Goal: Find specific page/section: Find specific page/section

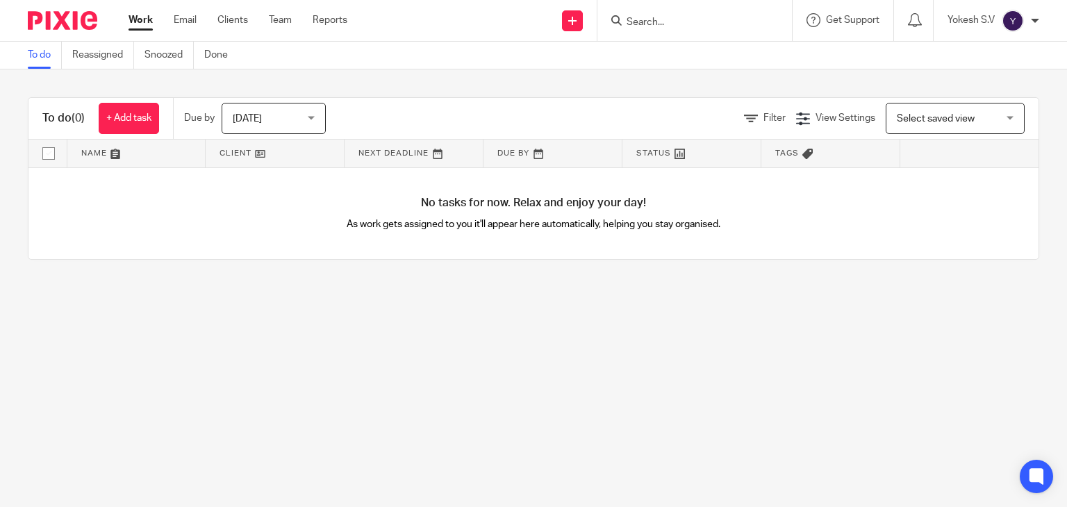
click at [646, 17] on input "Search" at bounding box center [687, 23] width 125 height 13
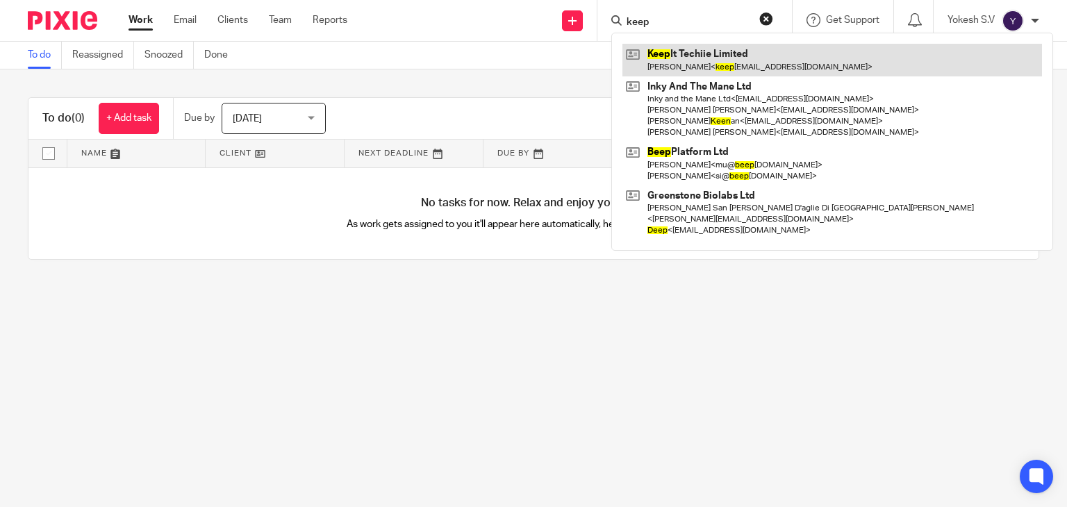
type input "keep"
click at [721, 51] on link at bounding box center [833, 60] width 420 height 32
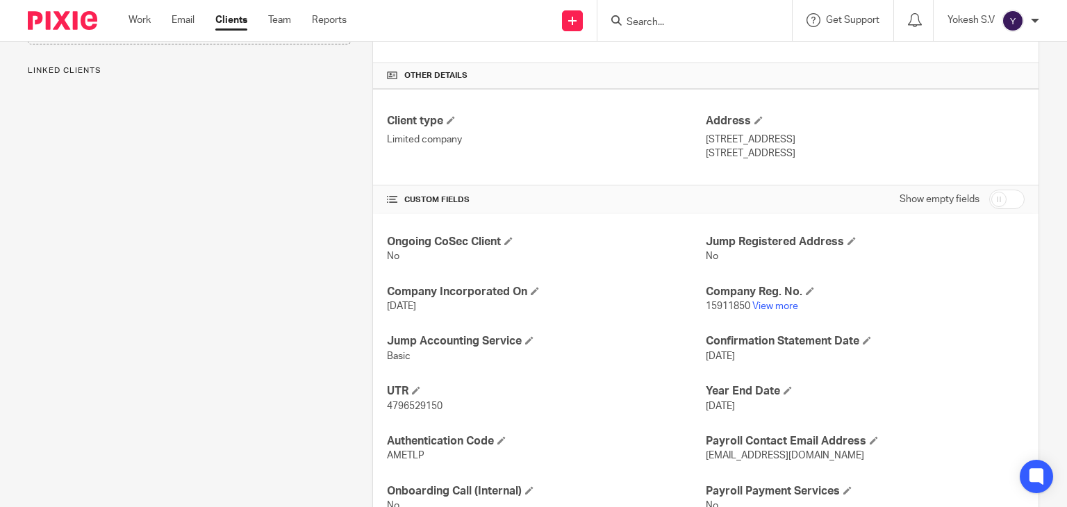
scroll to position [342, 0]
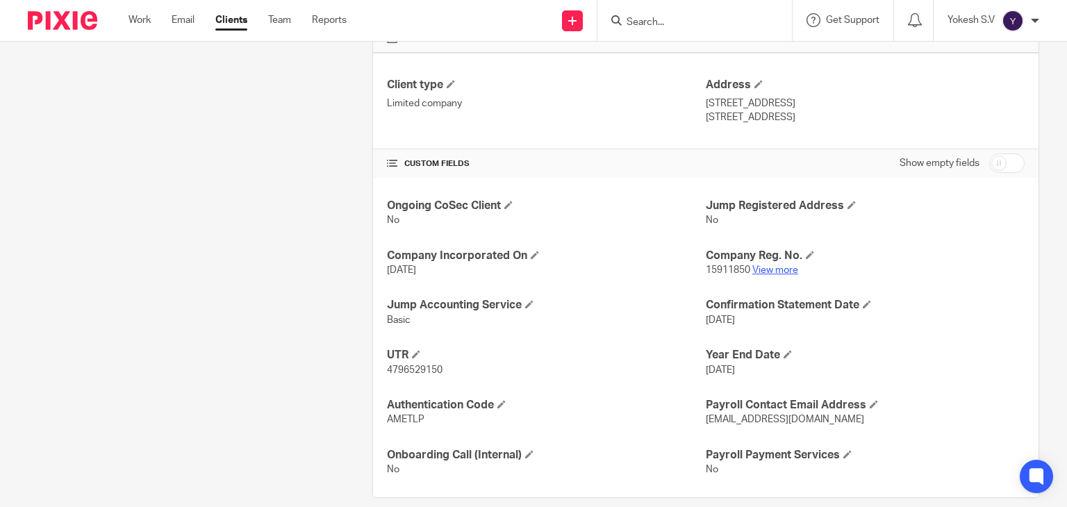
click at [778, 265] on link "View more" at bounding box center [775, 270] width 46 height 10
